Goal: Transaction & Acquisition: Purchase product/service

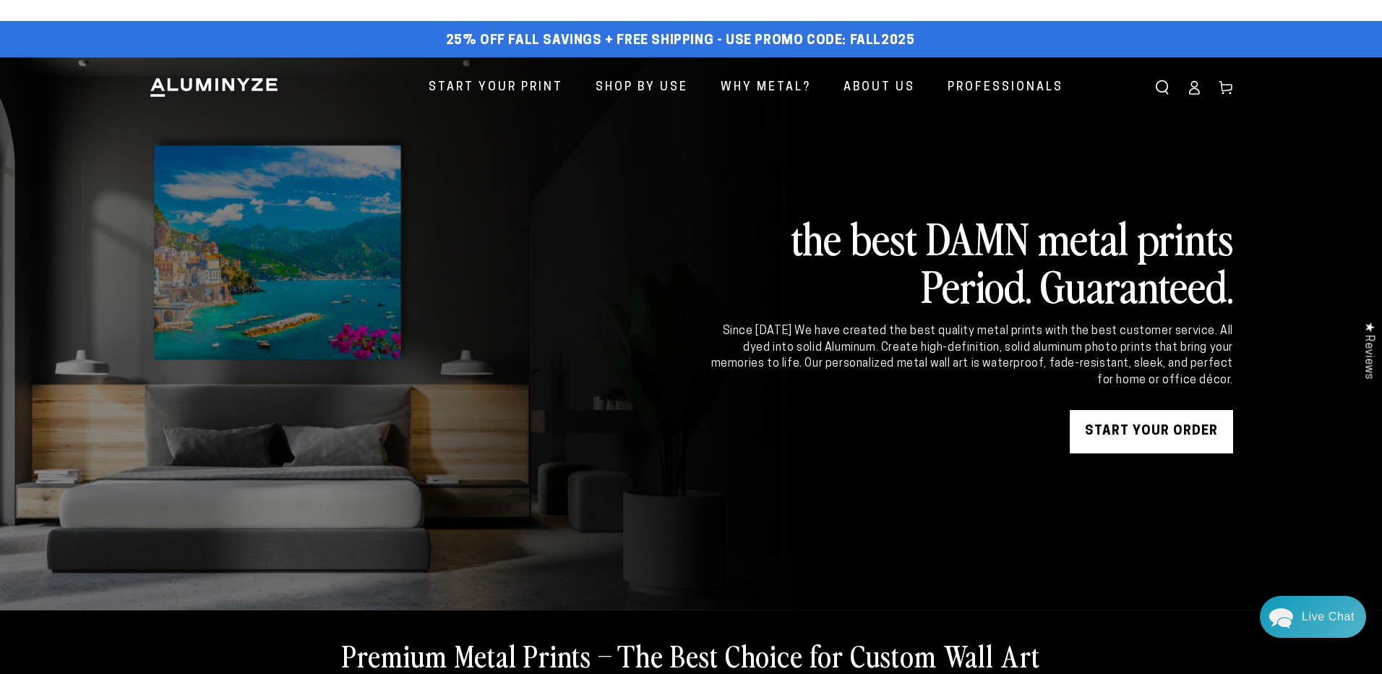
click at [1042, 567] on div "Close dialog Get 35% Off + Free Shipping on Your First Order! Plus, enjoy early…" at bounding box center [691, 337] width 1382 height 674
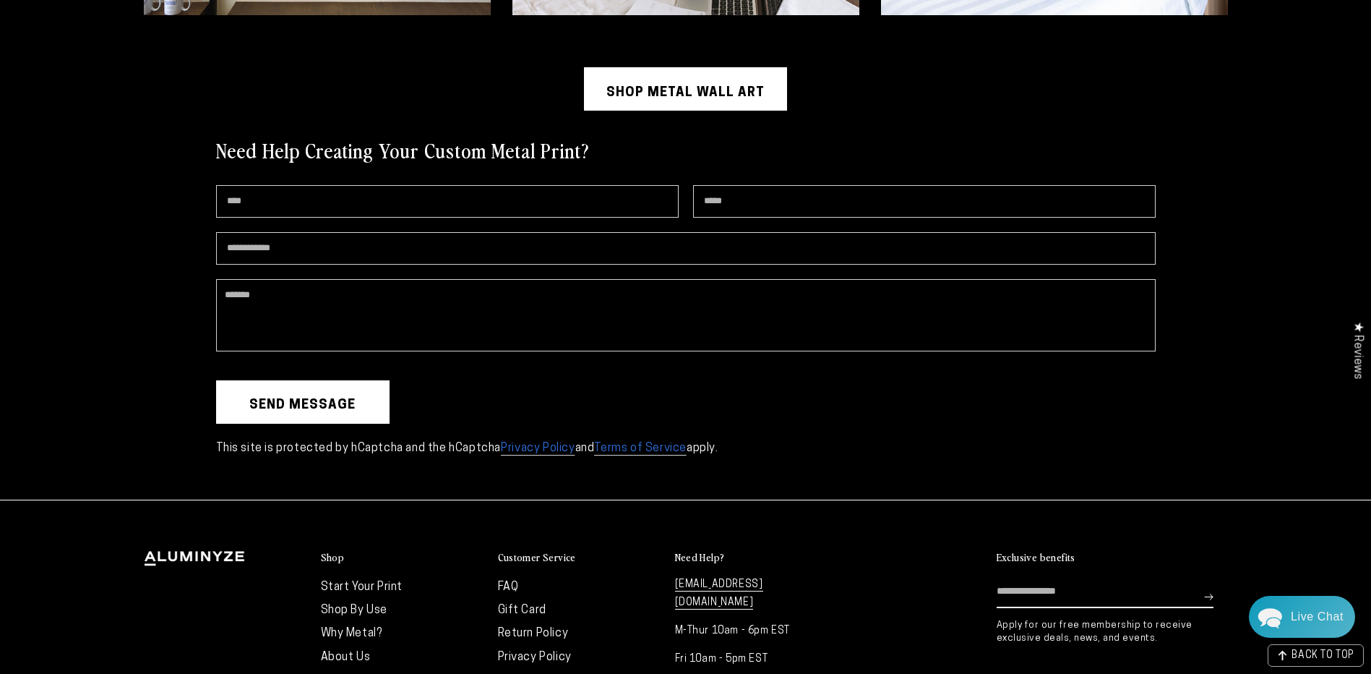
scroll to position [4000, 0]
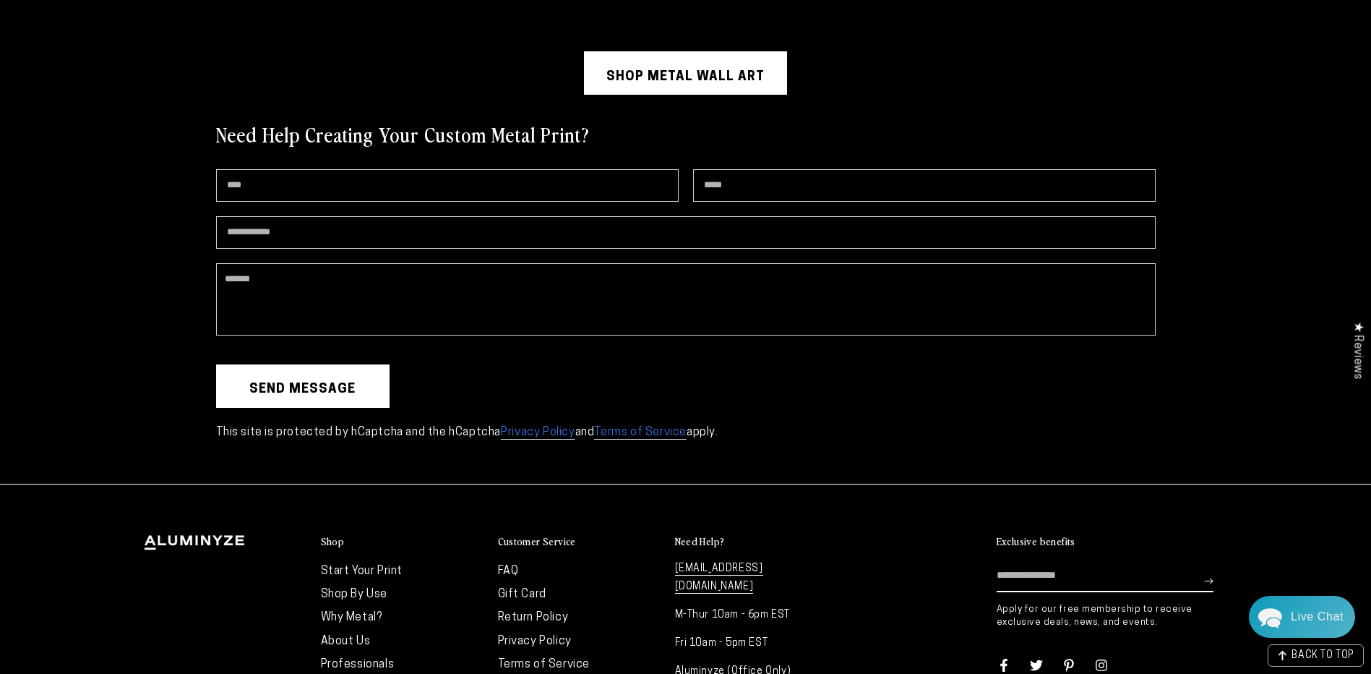
click at [640, 72] on link "Shop Metal Wall Art" at bounding box center [685, 72] width 203 height 43
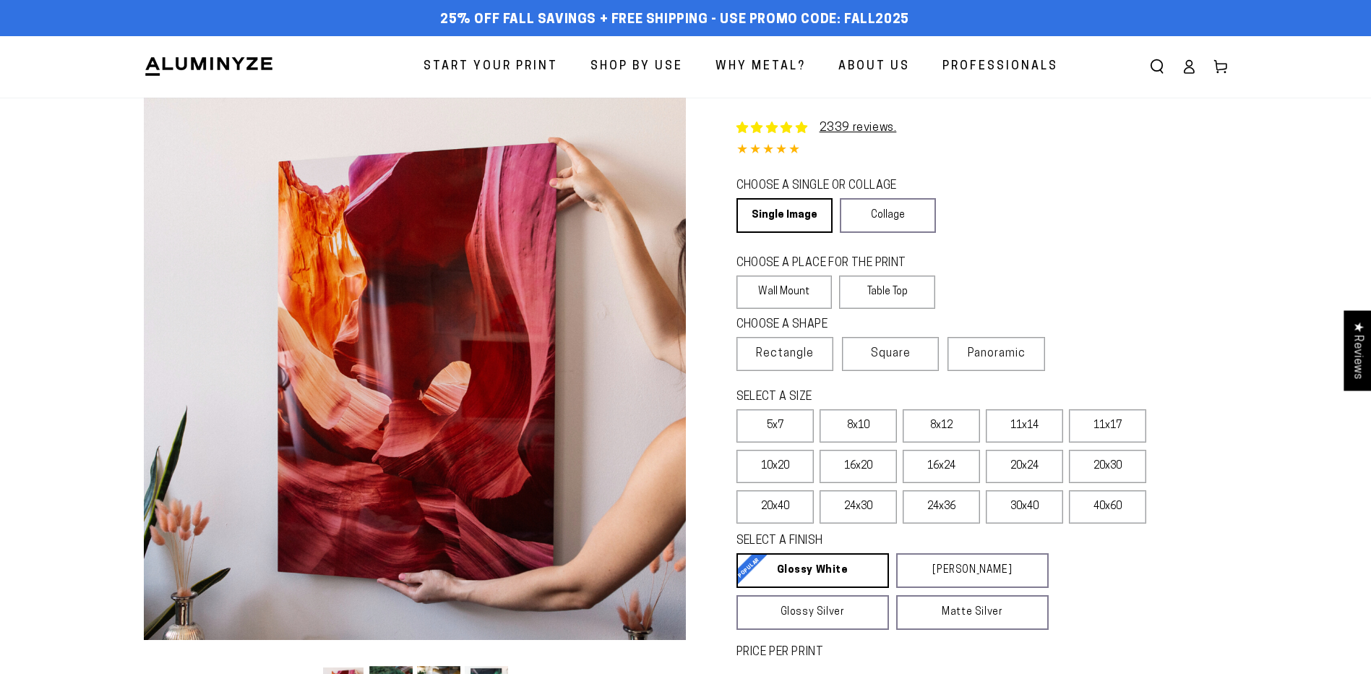
select select "**********"
click at [790, 505] on label "20x40" at bounding box center [775, 506] width 77 height 33
click at [1251, 485] on section "Skip to product information Open media 1 in modal Open media 2 in modal Open me…" at bounding box center [686, 490] width 1157 height 784
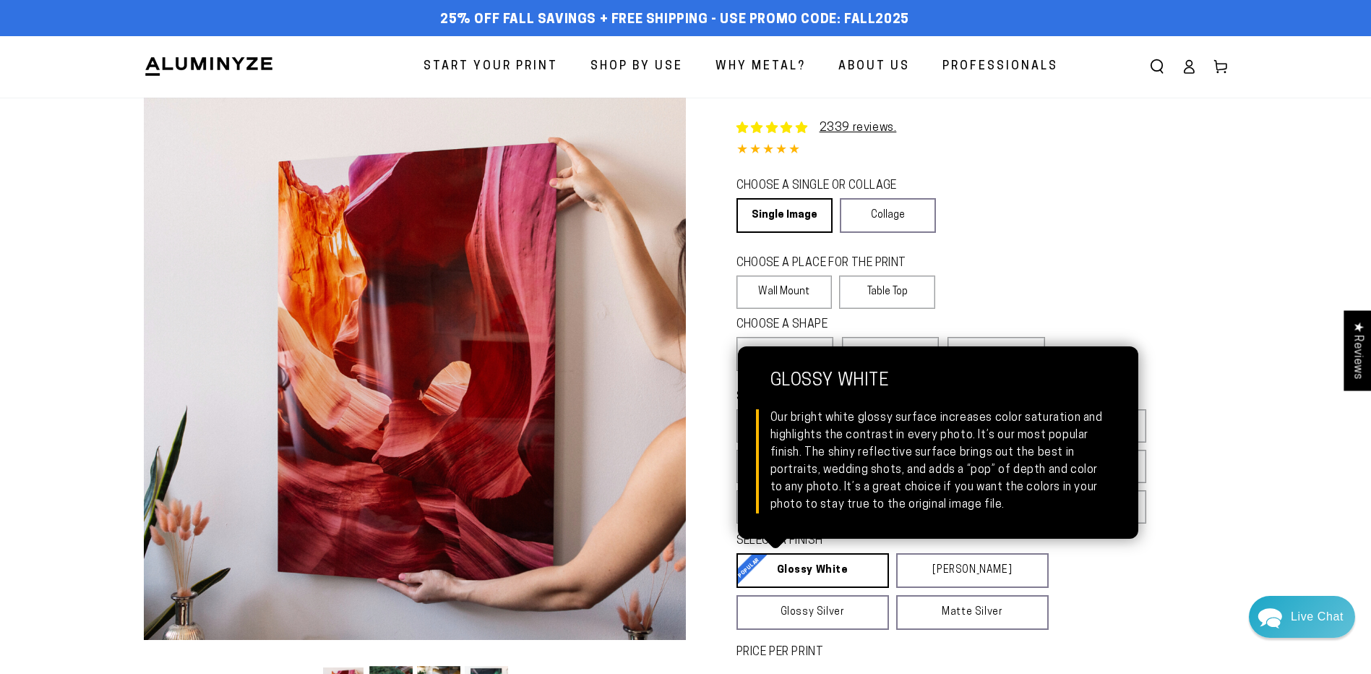
click at [781, 578] on link "Glossy White Glossy White Our bright white glossy surface increases color satur…" at bounding box center [813, 570] width 153 height 35
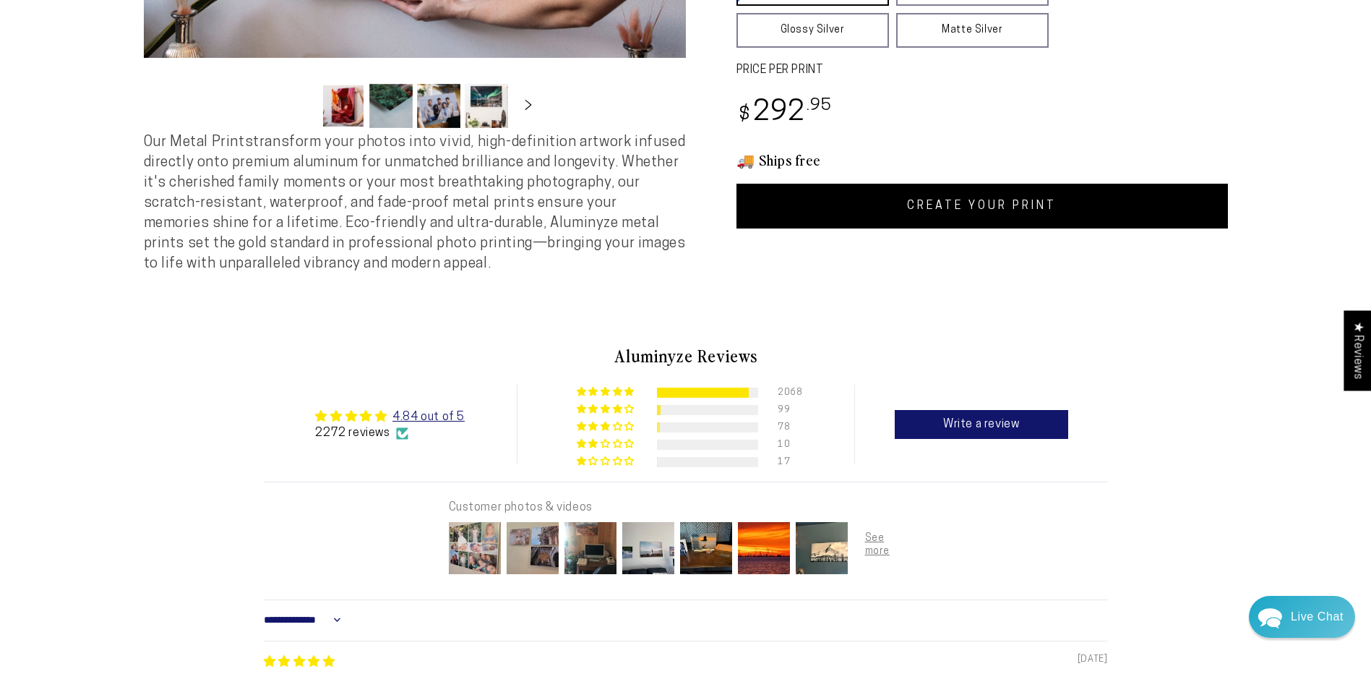
scroll to position [478, 0]
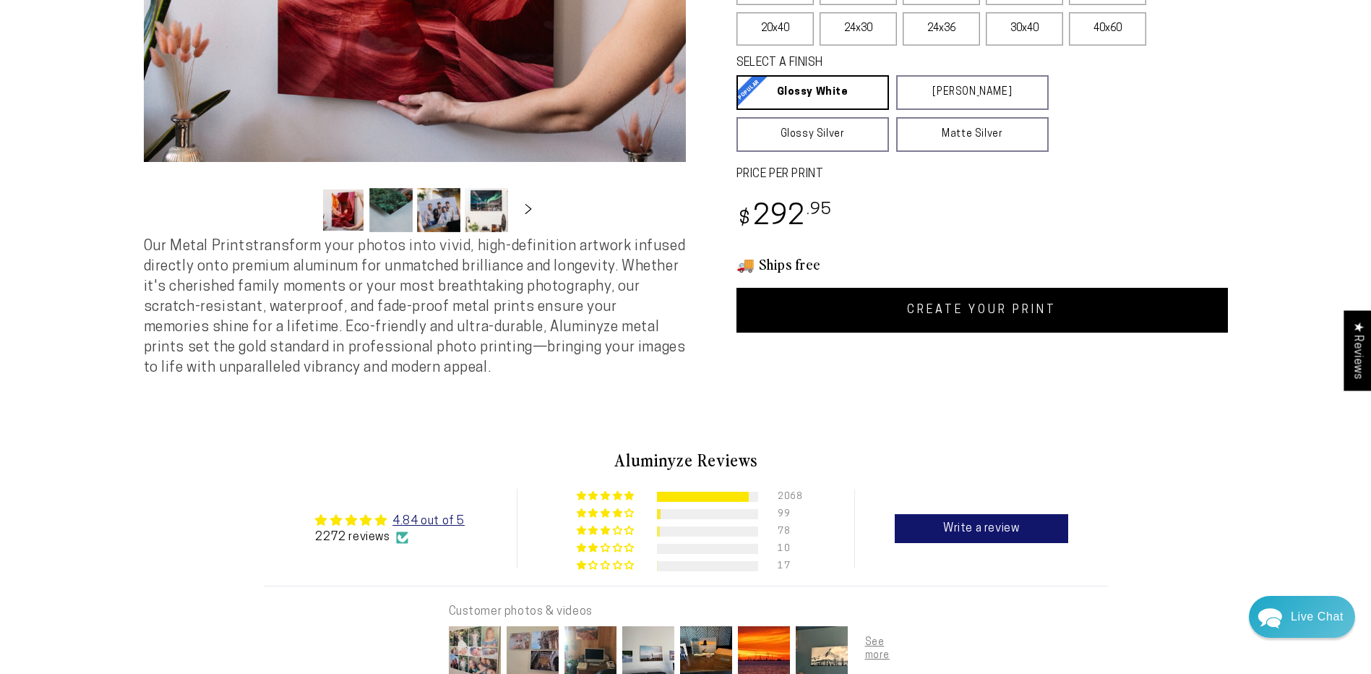
click at [948, 301] on link "CREATE YOUR PRINT" at bounding box center [983, 310] width 492 height 45
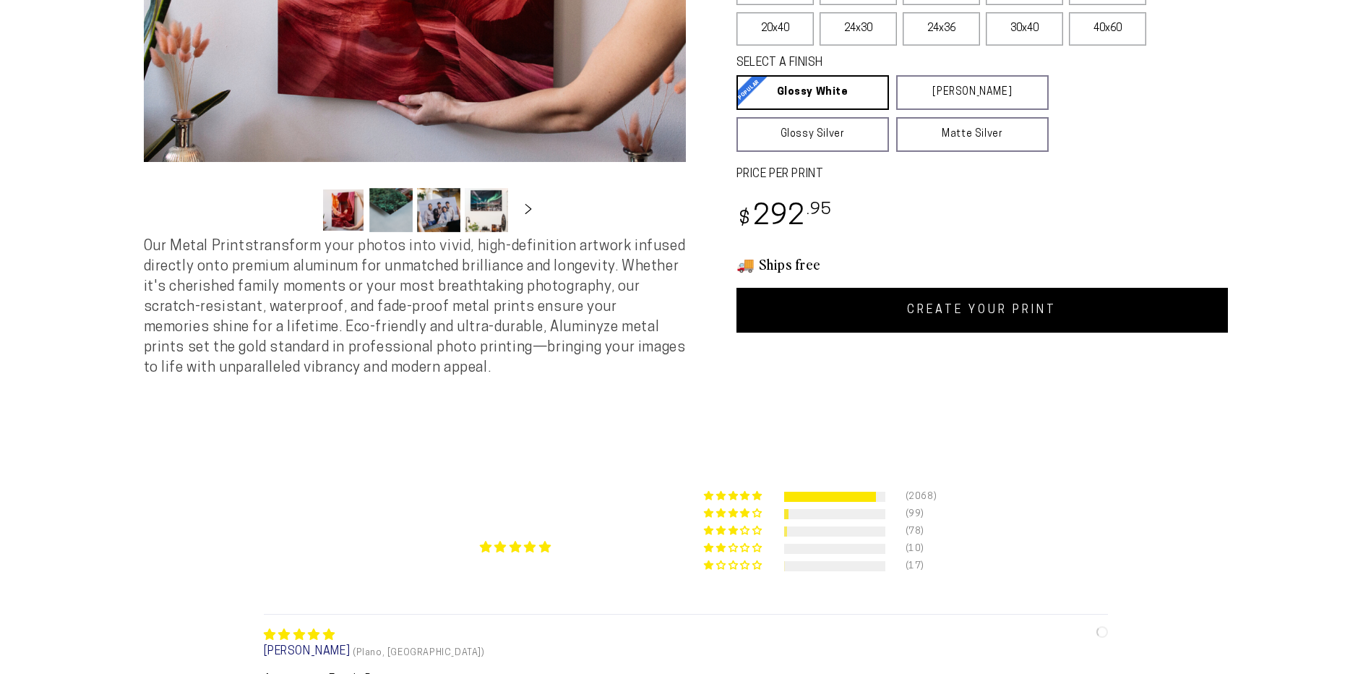
select select "**********"
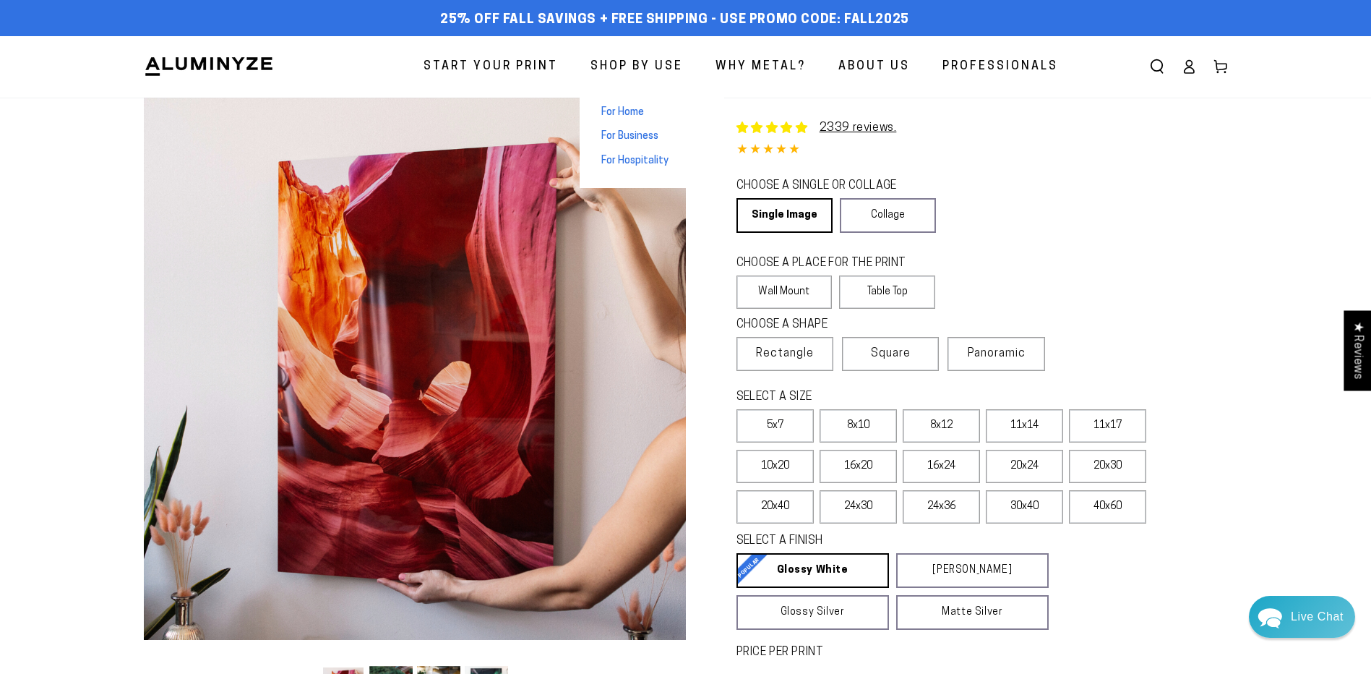
click at [616, 109] on span "For Home" at bounding box center [622, 113] width 43 height 14
